Goal: Task Accomplishment & Management: Manage account settings

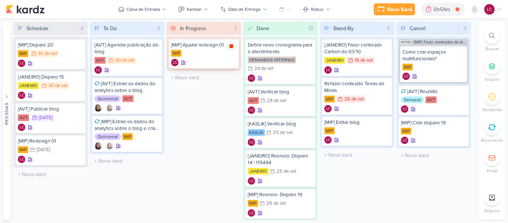
click at [234, 46] on div at bounding box center [231, 46] width 10 height 10
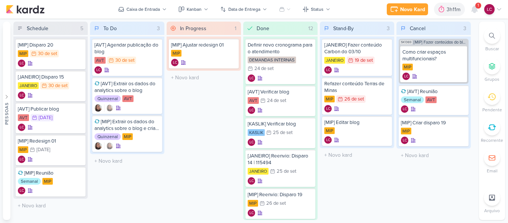
click at [477, 8] on div "1" at bounding box center [478, 6] width 6 height 6
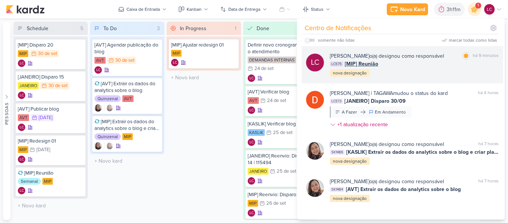
click at [374, 62] on span "[MIP] Reunião" at bounding box center [361, 64] width 33 height 8
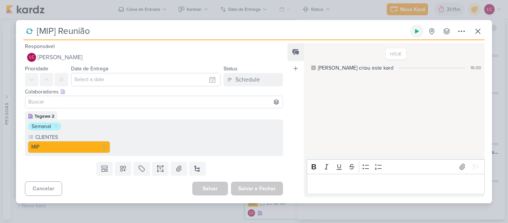
click at [416, 35] on button at bounding box center [416, 31] width 13 height 13
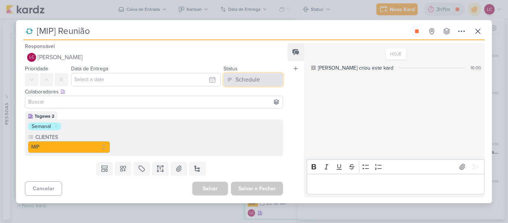
click at [262, 75] on button "Schedule" at bounding box center [252, 79] width 59 height 13
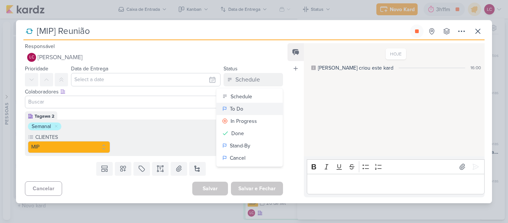
click at [248, 112] on button "To Do" at bounding box center [249, 109] width 66 height 12
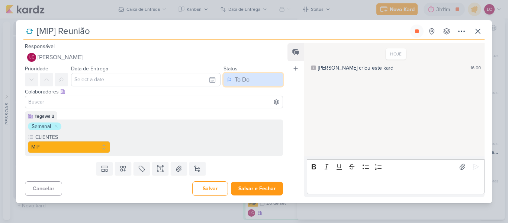
click at [239, 84] on button "To Do" at bounding box center [252, 79] width 59 height 13
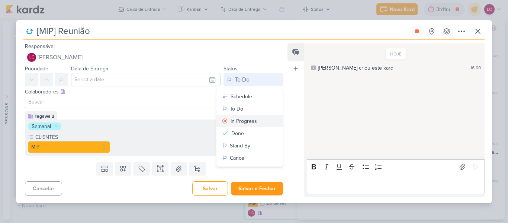
click at [239, 121] on div "In Progress" at bounding box center [244, 121] width 26 height 8
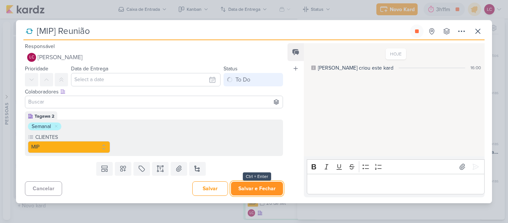
click at [244, 186] on button "Salvar e Fechar" at bounding box center [257, 188] width 52 height 14
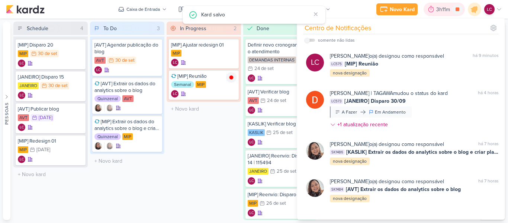
click at [439, 12] on div "3h11m" at bounding box center [444, 10] width 16 height 8
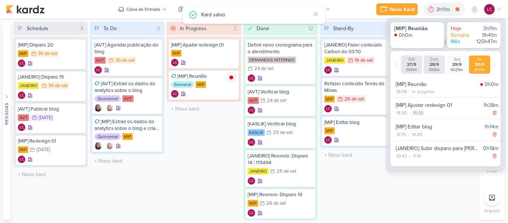
click at [414, 115] on div "16:08" at bounding box center [418, 112] width 12 height 7
select select "16"
select select "8"
click at [415, 123] on select "00 01 02 03 04 05 06 07 08 09 10 11 12 13 14 15 16 17 18 19 20 21 22 23" at bounding box center [417, 121] width 10 height 9
select select "15"
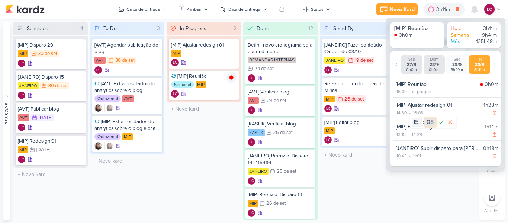
click at [434, 121] on select "00 01 02 03 04 05 06 07 08 09 10 11 12 13 14 15 16 17 18 19 20 21 22 23 24 25 2…" at bounding box center [430, 121] width 10 height 9
select select "50"
click at [439, 123] on icon at bounding box center [441, 121] width 4 height 3
click at [402, 91] on div "16:09" at bounding box center [402, 91] width 12 height 7
select select "16"
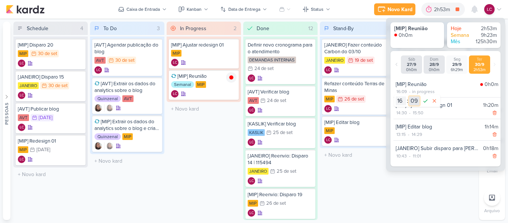
click at [415, 103] on select "00 01 02 03 04 05 06 07 08 09 10 11 12 13 14 15 16 17 18 19 20 21 22 23 24 25 2…" at bounding box center [414, 100] width 10 height 9
select select "0"
click at [426, 100] on icon at bounding box center [425, 100] width 9 height 9
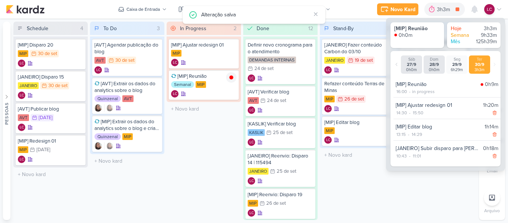
click at [372, 192] on div "Stand-By 3 Mover Para Esquerda Mover Para Direita [GEOGRAPHIC_DATA] [JANEIRO] F…" at bounding box center [357, 121] width 74 height 198
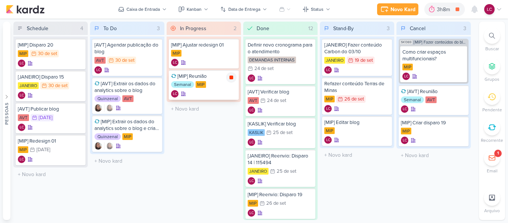
click at [231, 77] on icon at bounding box center [231, 77] width 4 height 4
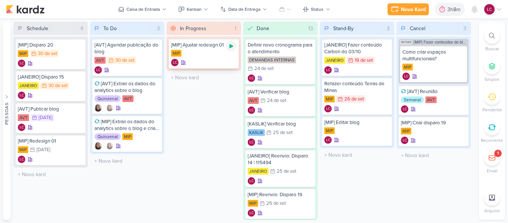
click at [231, 47] on icon at bounding box center [231, 46] width 4 height 4
click at [230, 46] on icon at bounding box center [231, 46] width 4 height 4
